Goal: Find specific page/section: Find specific page/section

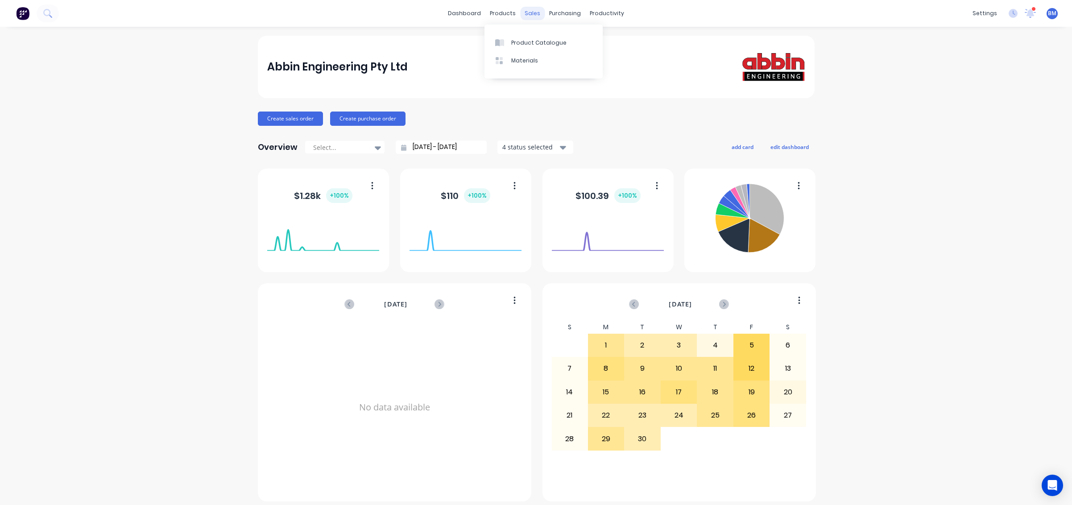
click at [525, 13] on div "sales" at bounding box center [532, 13] width 25 height 13
click at [544, 39] on div "Sales Orders" at bounding box center [562, 43] width 37 height 8
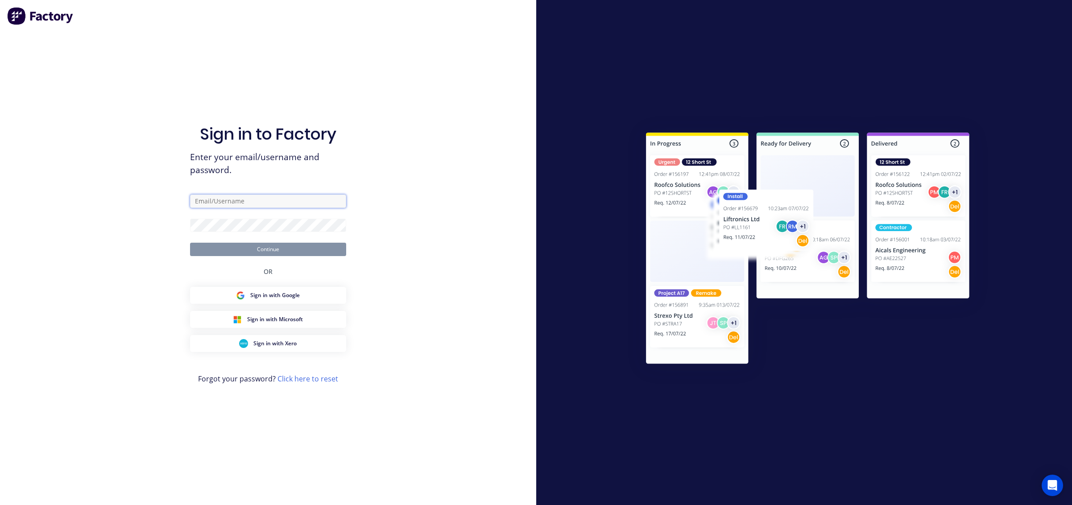
type input "[EMAIL_ADDRESS][DOMAIN_NAME]"
click at [309, 253] on button "Continue" at bounding box center [268, 249] width 156 height 13
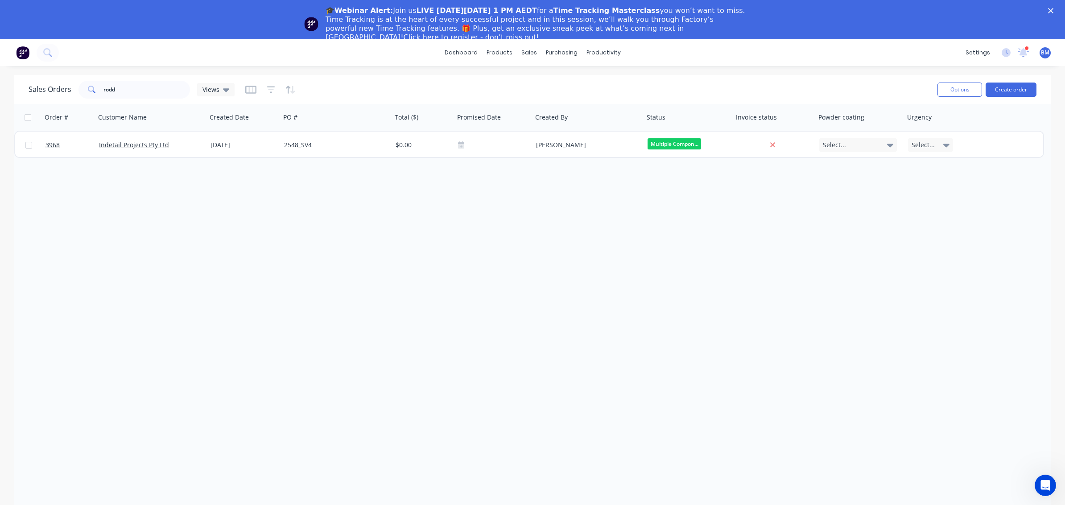
click at [1053, 10] on polygon "Close" at bounding box center [1050, 10] width 5 height 5
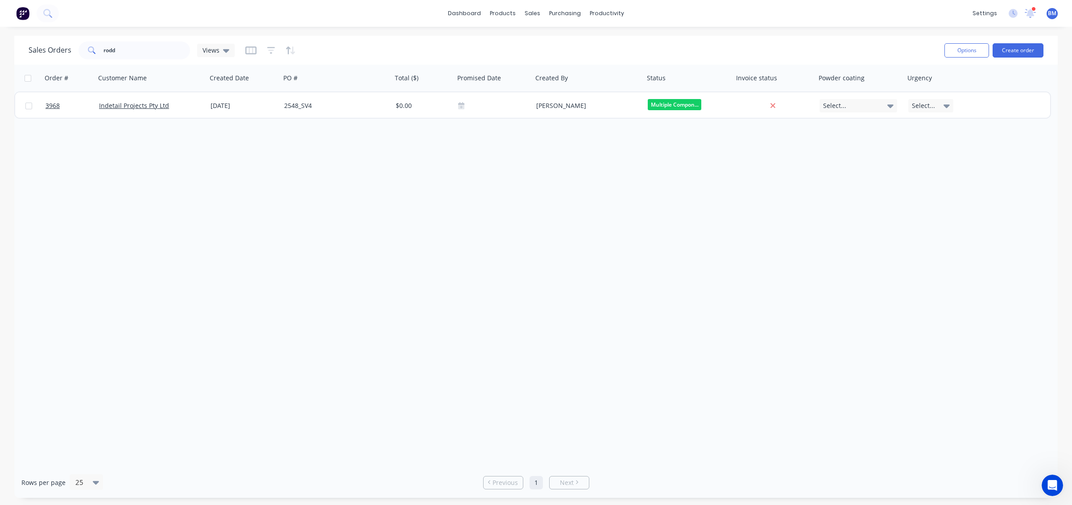
click at [17, 22] on button at bounding box center [22, 13] width 19 height 18
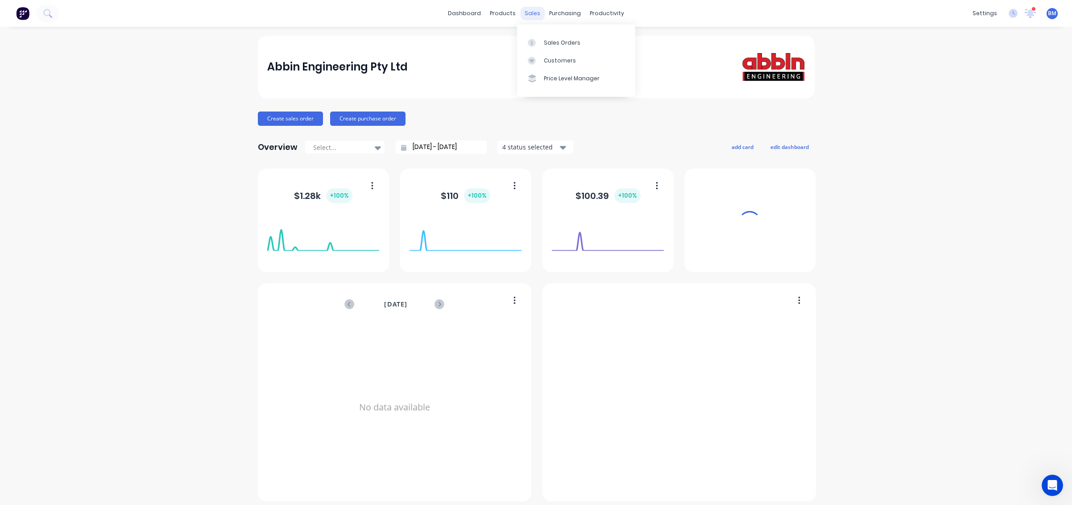
drag, startPoint x: 530, startPoint y: 11, endPoint x: 545, endPoint y: 59, distance: 50.5
click at [545, 59] on div "Customers" at bounding box center [560, 61] width 32 height 8
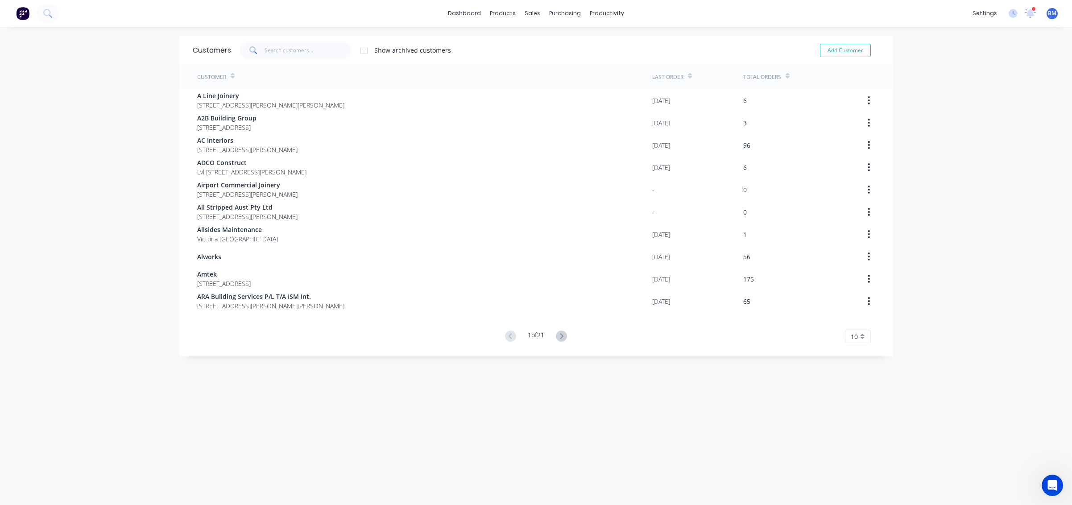
click at [545, 47] on div "Show archived customers Add Customer" at bounding box center [555, 50] width 648 height 18
click at [532, 36] on link "Sales Orders" at bounding box center [576, 42] width 118 height 18
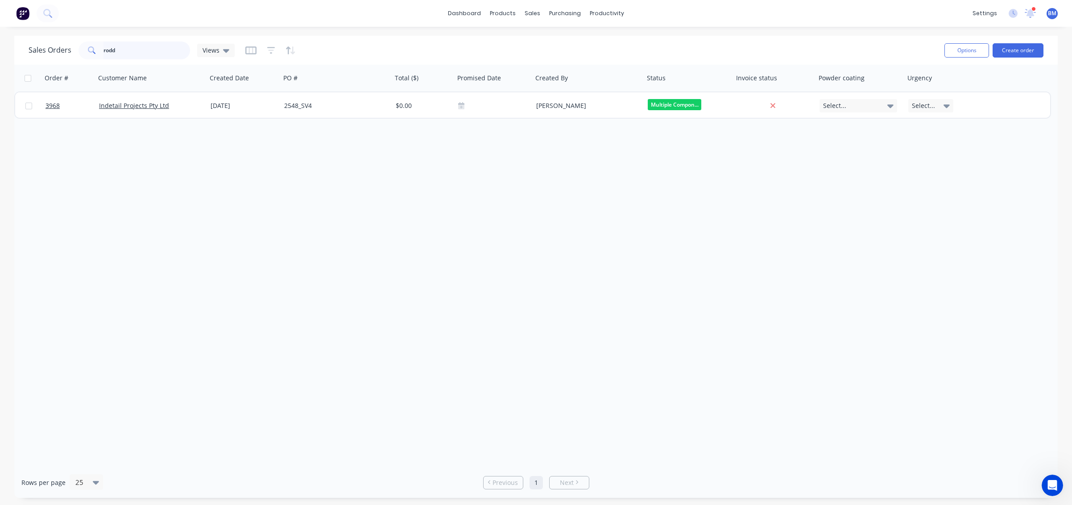
click at [161, 46] on input "rodd" at bounding box center [146, 50] width 87 height 18
click at [175, 48] on input "rodd" at bounding box center [146, 50] width 87 height 18
click at [33, 10] on div at bounding box center [29, 13] width 59 height 18
click at [16, 15] on button at bounding box center [22, 13] width 19 height 18
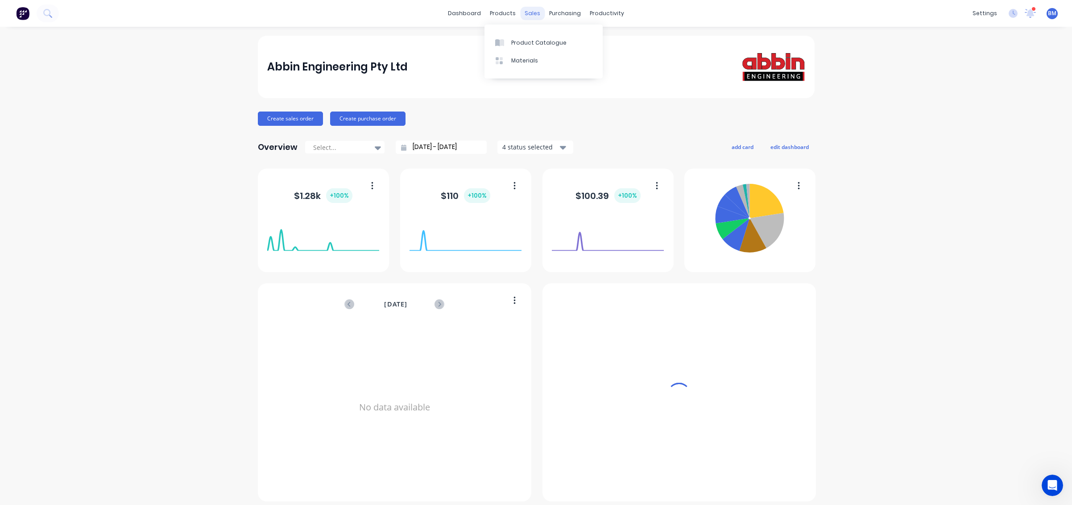
click at [525, 11] on div "sales" at bounding box center [532, 13] width 25 height 13
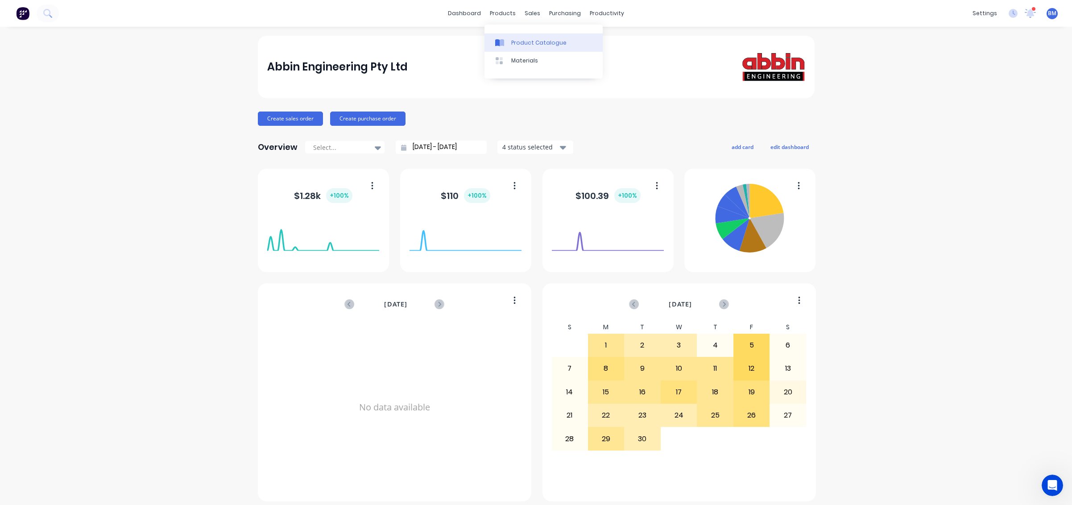
click at [535, 45] on div "Product Catalogue" at bounding box center [538, 43] width 55 height 8
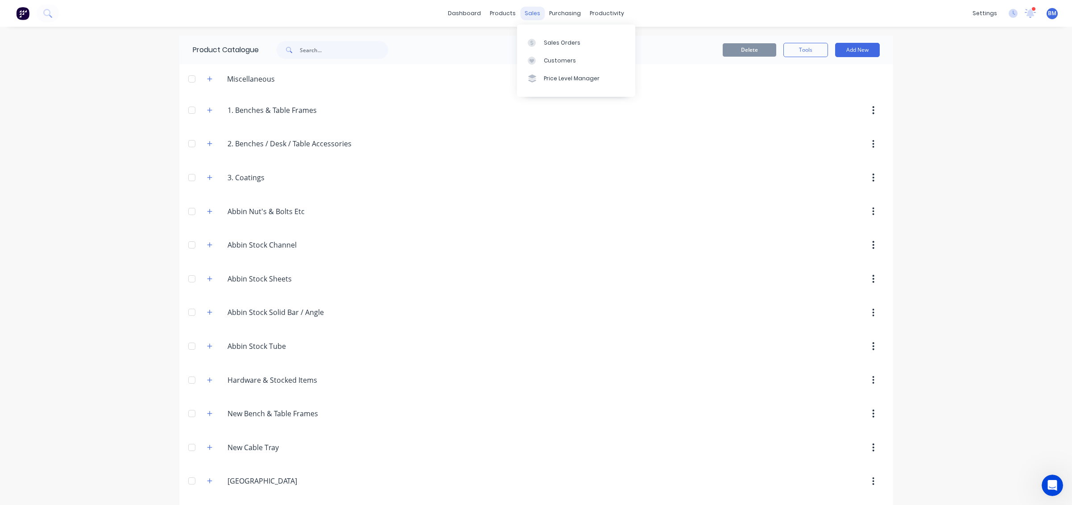
click at [529, 11] on div "sales" at bounding box center [532, 13] width 25 height 13
click at [532, 47] on link "Sales Orders" at bounding box center [576, 42] width 118 height 18
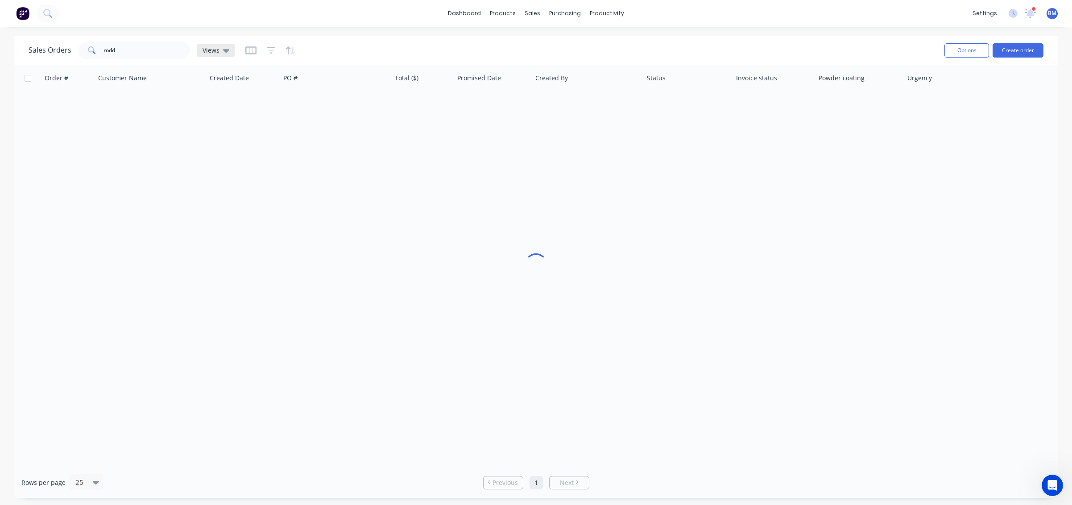
click at [225, 45] on div "Views" at bounding box center [215, 50] width 37 height 13
click at [223, 145] on button "drafts" at bounding box center [251, 144] width 102 height 10
drag, startPoint x: 134, startPoint y: 44, endPoint x: 69, endPoint y: 50, distance: 65.8
click at [69, 50] on div "Sales Orders rodd drafts" at bounding box center [132, 50] width 207 height 18
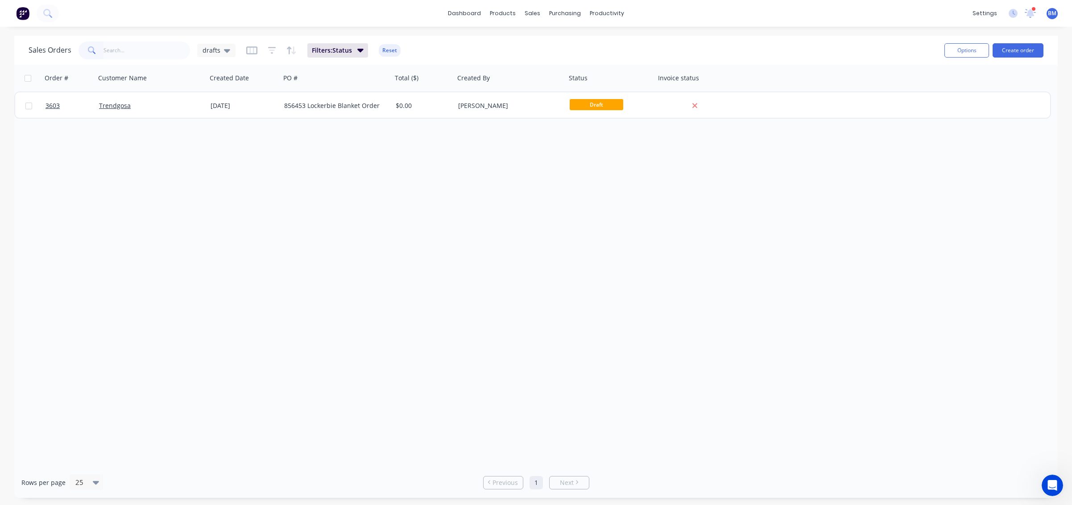
drag, startPoint x: 247, startPoint y: 45, endPoint x: 255, endPoint y: 39, distance: 10.0
click at [255, 39] on div "Sales Orders drafts Filters: Status Reset" at bounding box center [483, 50] width 908 height 22
